Goal: Find specific page/section: Find specific page/section

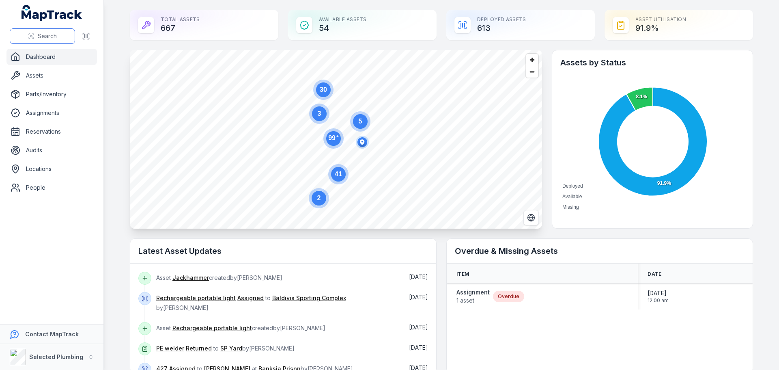
click at [43, 37] on span "Search" at bounding box center [47, 36] width 19 height 8
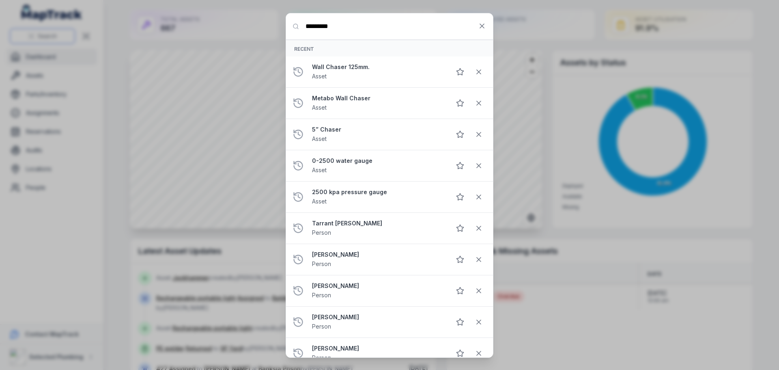
type input "*********"
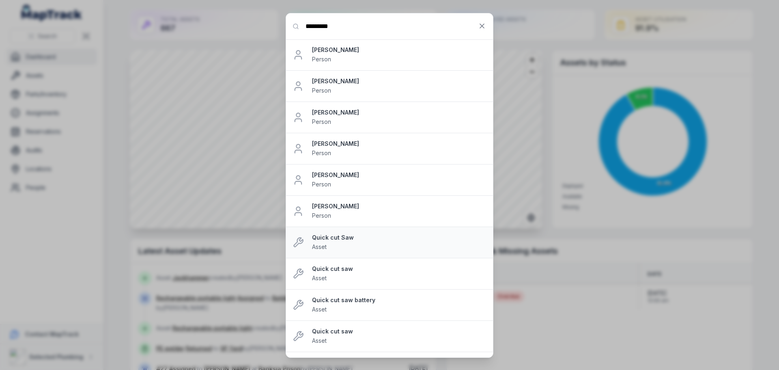
click at [334, 242] on div "Quick cut Saw Asset" at bounding box center [399, 242] width 175 height 18
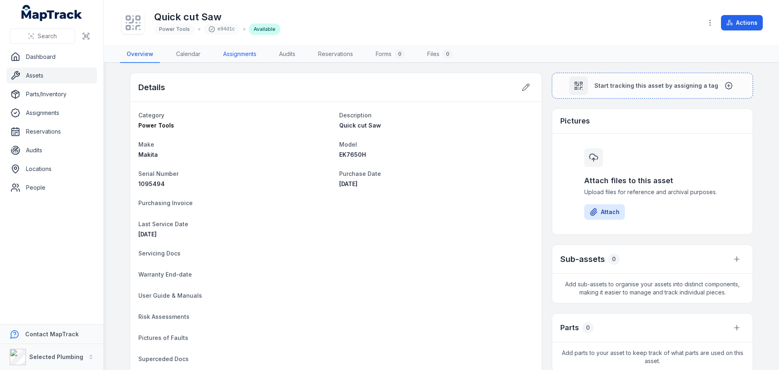
click at [227, 54] on link "Assignments" at bounding box center [240, 54] width 46 height 17
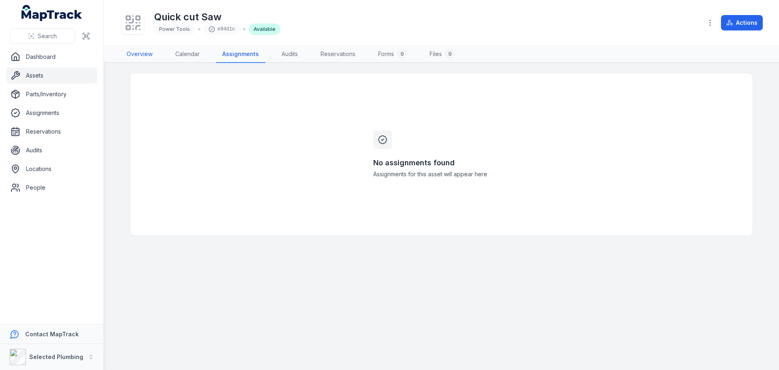
click at [142, 53] on link "Overview" at bounding box center [139, 54] width 39 height 17
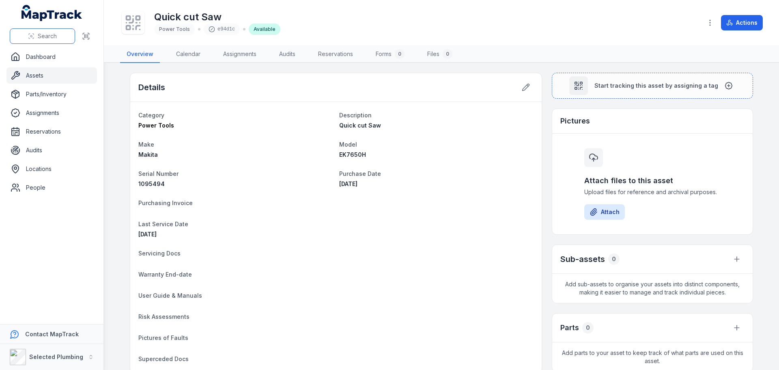
click at [40, 34] on span "Search" at bounding box center [47, 36] width 19 height 8
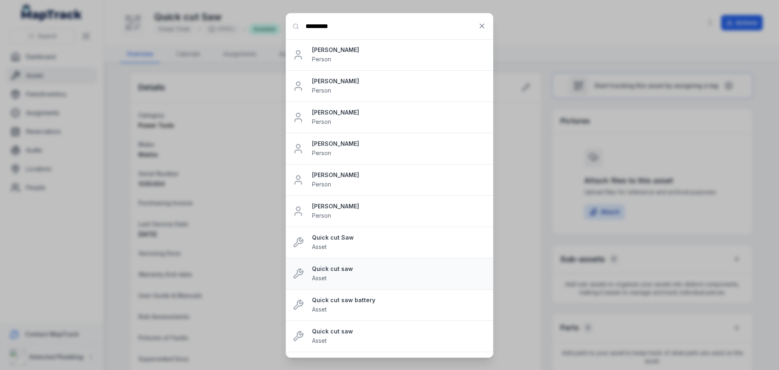
type input "*********"
click at [331, 265] on strong "Quick cut saw" at bounding box center [399, 269] width 175 height 8
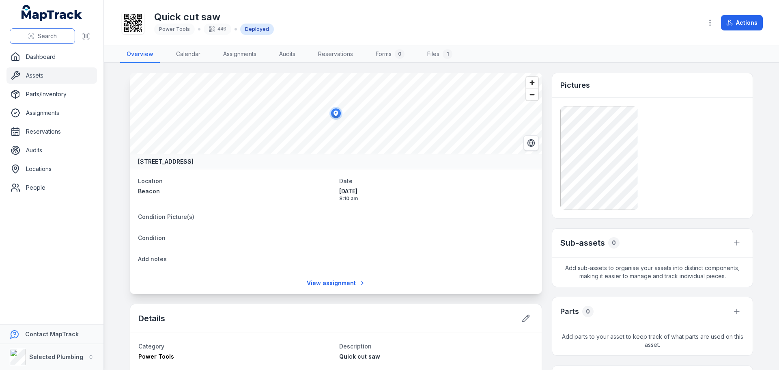
click at [49, 32] on span "Search" at bounding box center [47, 36] width 19 height 8
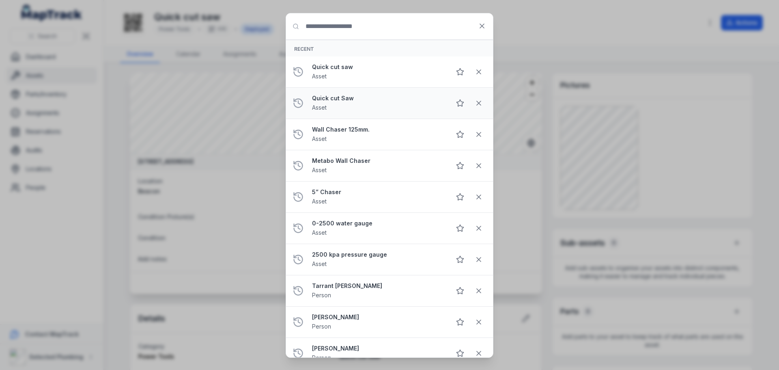
click at [331, 103] on div "Quick cut Saw Asset" at bounding box center [378, 103] width 132 height 18
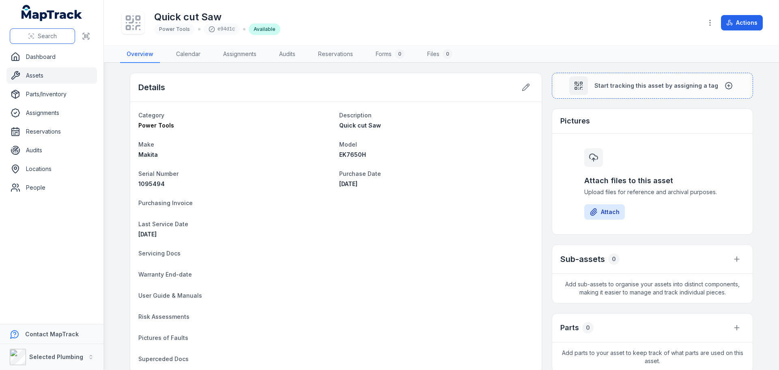
click at [45, 39] on span "Search" at bounding box center [47, 36] width 19 height 8
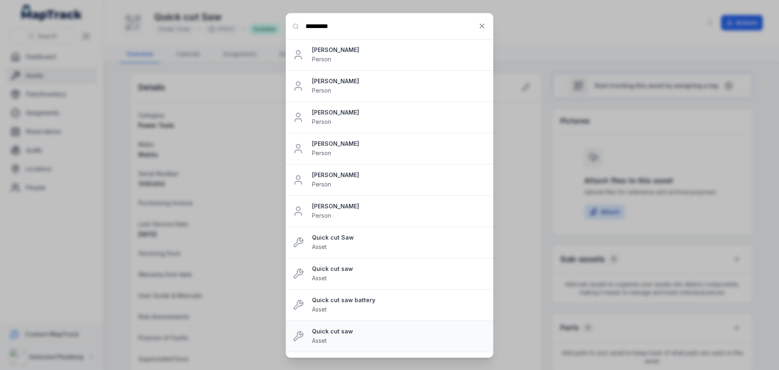
type input "*********"
click at [344, 334] on strong "Quick cut saw" at bounding box center [399, 331] width 175 height 8
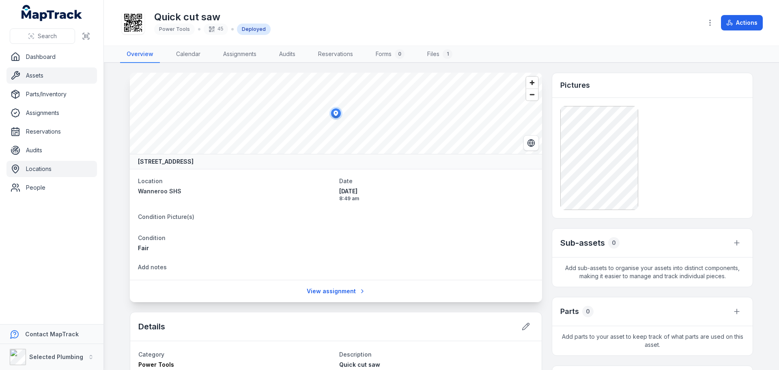
click at [37, 173] on link "Locations" at bounding box center [51, 169] width 91 height 16
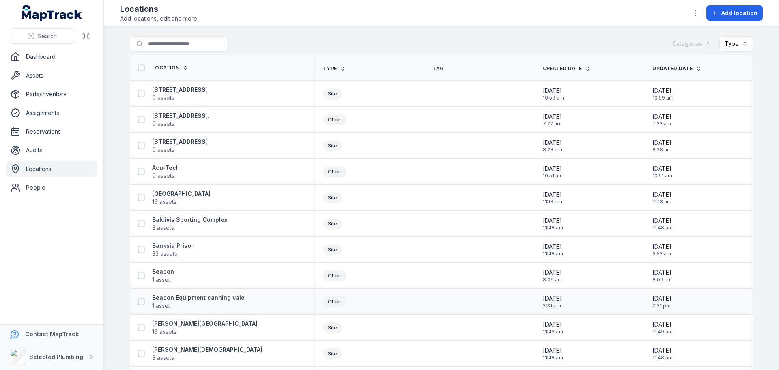
scroll to position [41, 0]
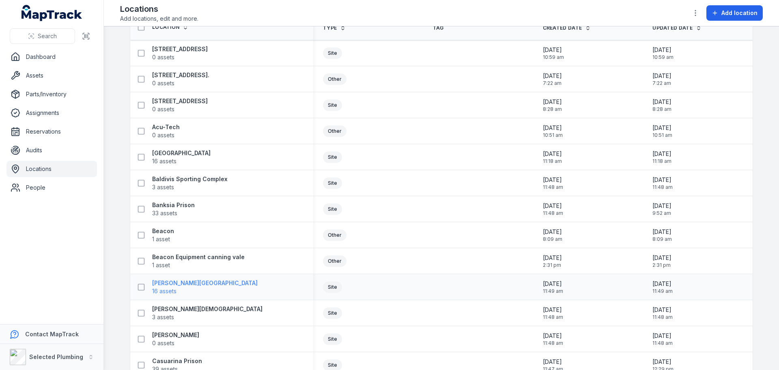
click at [167, 286] on strong "[PERSON_NAME][GEOGRAPHIC_DATA]" at bounding box center [205, 283] width 106 height 8
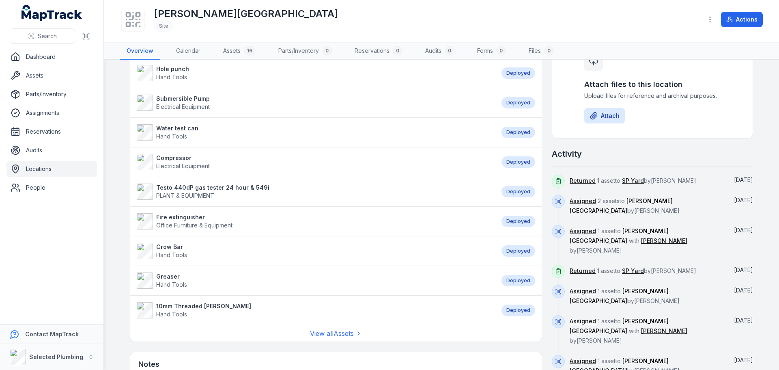
scroll to position [244, 0]
click at [332, 333] on link "View all Assets" at bounding box center [336, 333] width 52 height 10
